Goal: Task Accomplishment & Management: Use online tool/utility

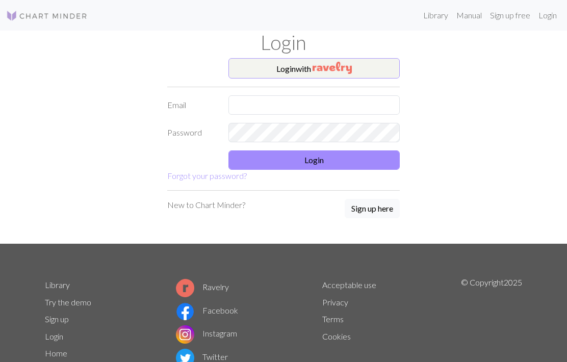
click at [267, 70] on button "Login with" at bounding box center [313, 68] width 171 height 20
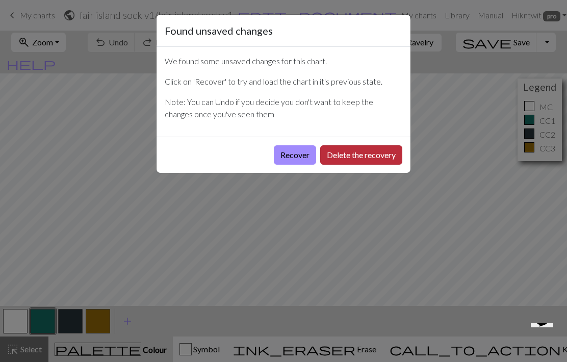
click at [365, 157] on button "Delete the recovery" at bounding box center [361, 154] width 82 height 19
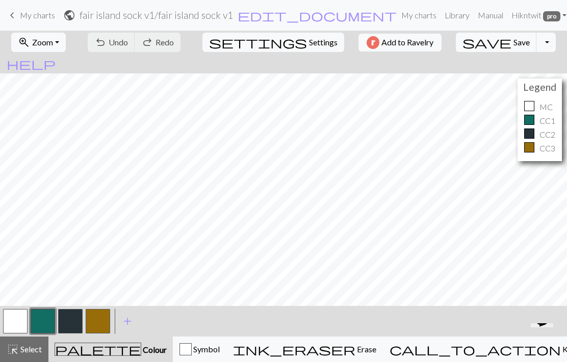
click at [29, 20] on span "My charts" at bounding box center [37, 15] width 35 height 10
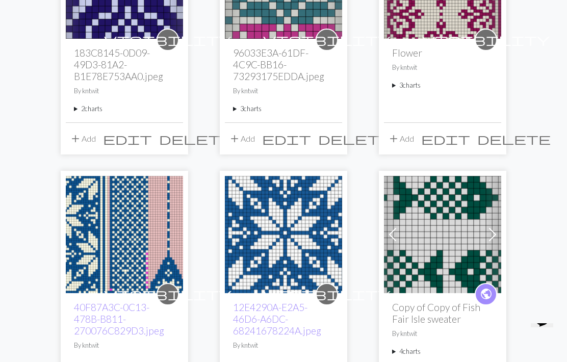
scroll to position [726, 0]
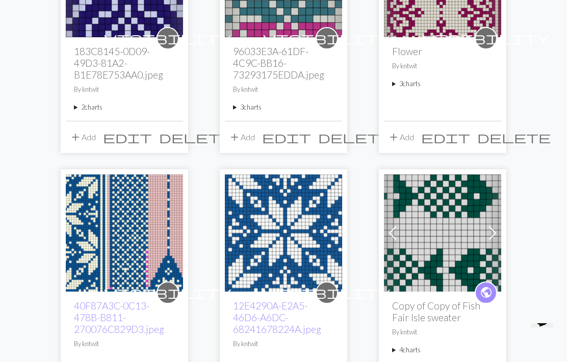
click at [101, 230] on img at bounding box center [124, 232] width 117 height 117
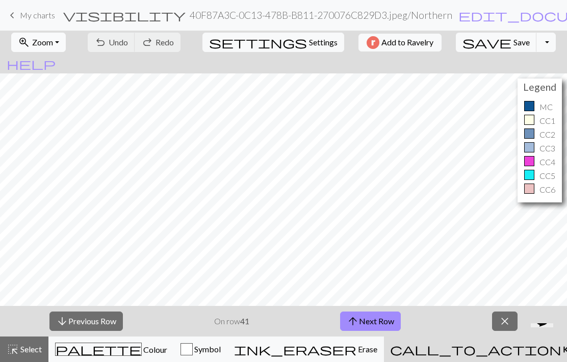
click at [30, 34] on button "zoom_in Zoom Zoom" at bounding box center [38, 42] width 55 height 19
click at [28, 65] on button "Fit all" at bounding box center [52, 65] width 81 height 16
click at [505, 324] on span "close" at bounding box center [504, 321] width 12 height 14
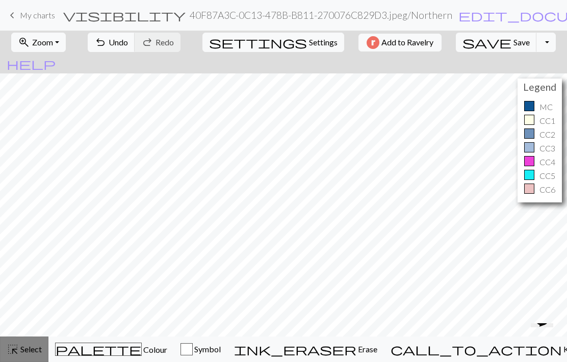
click at [20, 337] on button "highlight_alt Select Select" at bounding box center [24, 348] width 48 height 25
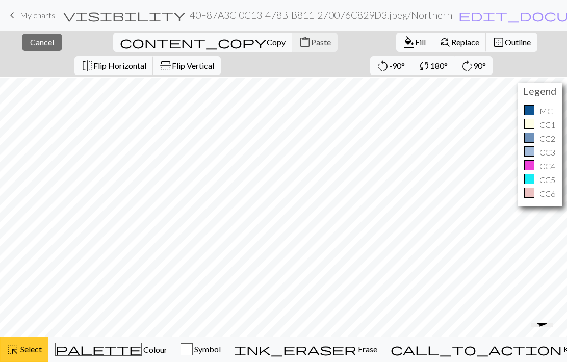
scroll to position [149, 352]
click at [25, 343] on div "highlight_alt Select Select" at bounding box center [24, 349] width 35 height 12
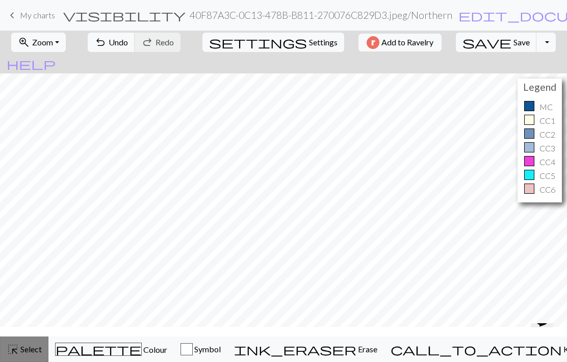
scroll to position [143, 352]
click at [53, 42] on span "Zoom" at bounding box center [42, 42] width 21 height 10
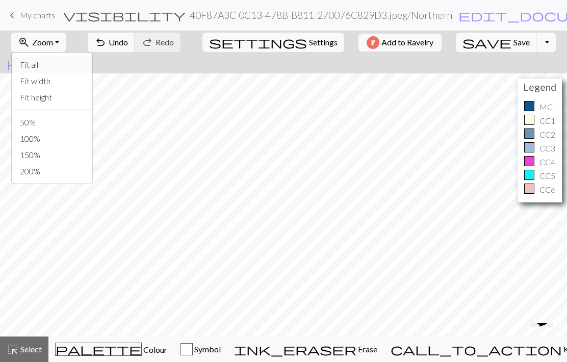
click at [35, 64] on button "Fit all" at bounding box center [52, 65] width 81 height 16
click at [38, 19] on span "My charts" at bounding box center [37, 15] width 35 height 10
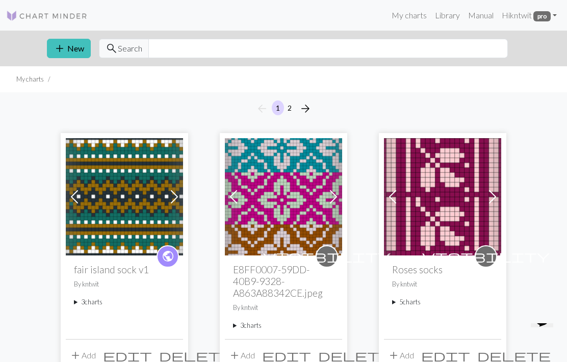
click at [461, 190] on img at bounding box center [442, 196] width 117 height 117
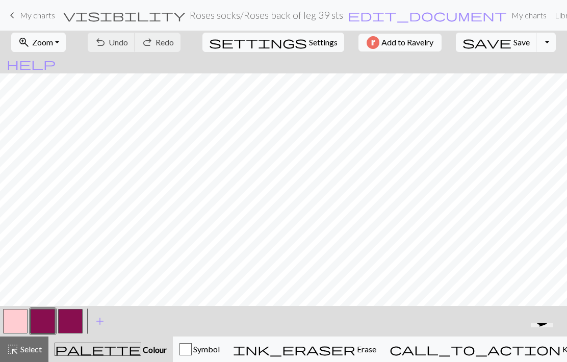
click at [66, 43] on button "zoom_in Zoom Zoom" at bounding box center [38, 42] width 55 height 19
click at [70, 64] on button "Fit all" at bounding box center [52, 65] width 81 height 16
